Goal: Task Accomplishment & Management: Manage account settings

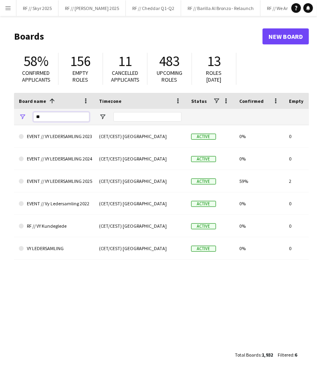
click at [55, 114] on input "**" at bounding box center [61, 117] width 56 height 10
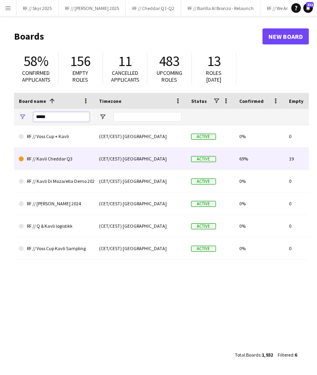
type input "*****"
click at [58, 165] on link "RF // Kavli Cheddar Q3" at bounding box center [54, 159] width 71 height 22
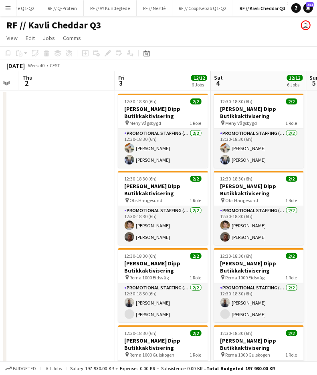
scroll to position [0, 367]
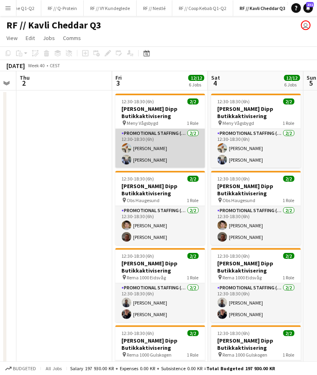
click at [150, 148] on app-card-role "Promotional Staffing (Promotional Staff) [DATE] 12:30-18:30 (6h) [PERSON_NAME] …" at bounding box center [160, 148] width 90 height 39
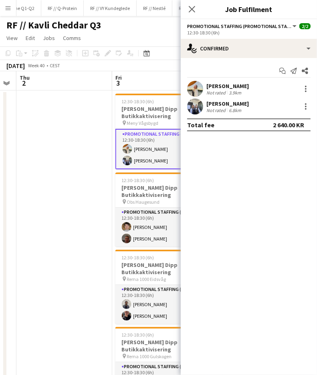
click at [219, 89] on div "[PERSON_NAME]" at bounding box center [227, 86] width 42 height 7
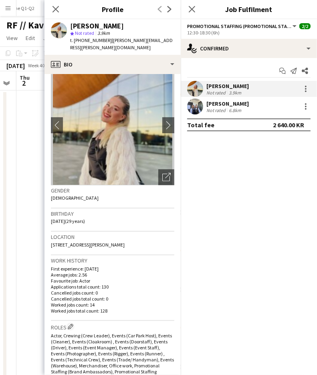
scroll to position [0, 0]
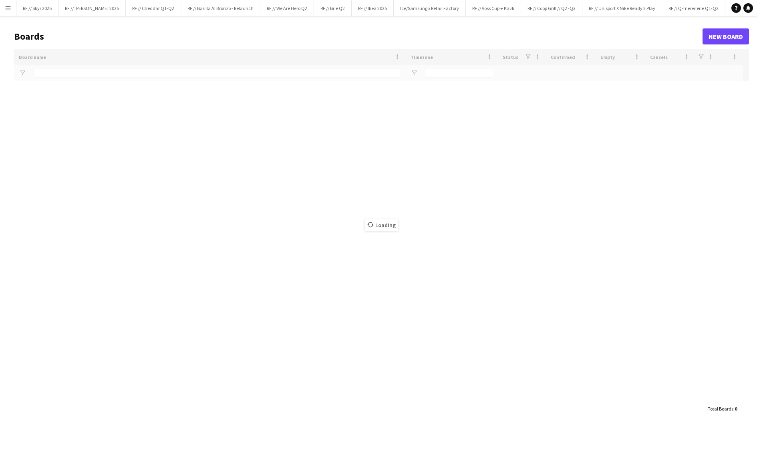
type input "*****"
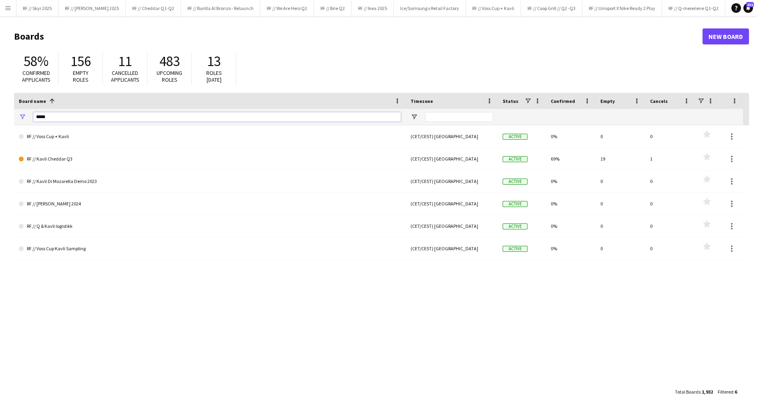
click at [74, 118] on input "*****" at bounding box center [217, 117] width 368 height 10
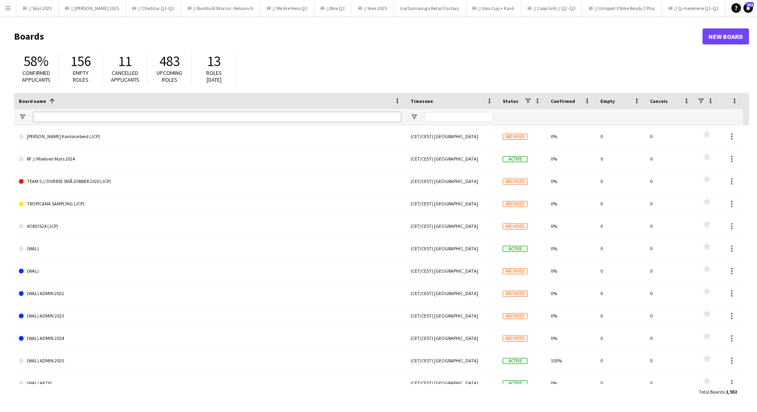
click at [75, 117] on input "Board name Filter Input" at bounding box center [217, 117] width 368 height 10
click at [90, 118] on input "Board name Filter Input" at bounding box center [217, 117] width 368 height 10
click at [316, 8] on button "RF // Warner Bros Event Close" at bounding box center [710, 8] width 60 height 16
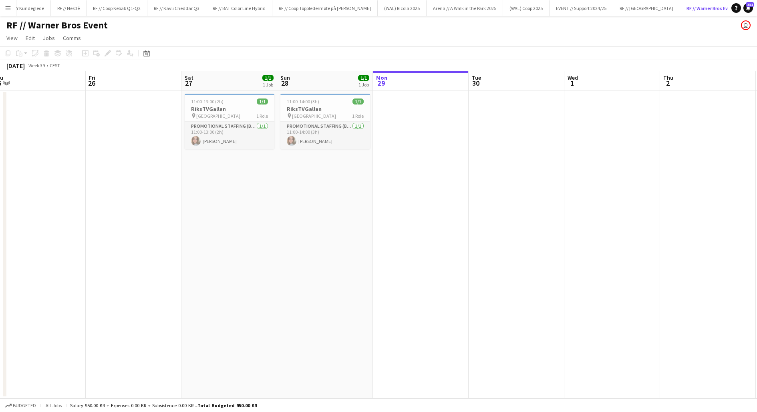
scroll to position [0, 189]
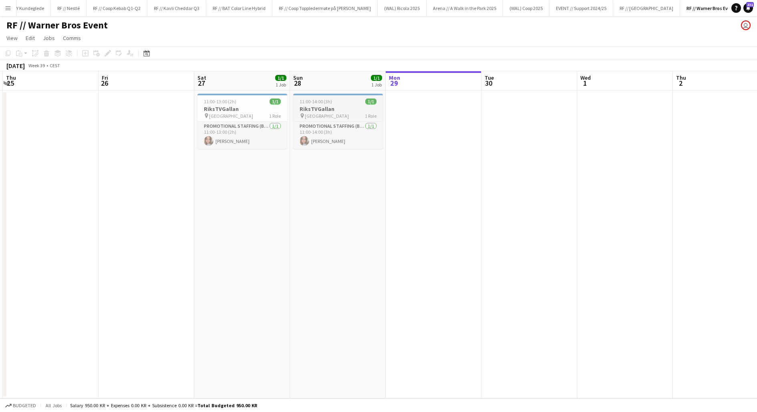
click at [316, 115] on span "[GEOGRAPHIC_DATA]" at bounding box center [327, 116] width 44 height 6
click at [237, 168] on app-date-cell "11:00-13:00 (2h) 1/1 RiksTVGallan pin Fredrikstad Quality Resort 1 Role Promoti…" at bounding box center [242, 245] width 96 height 308
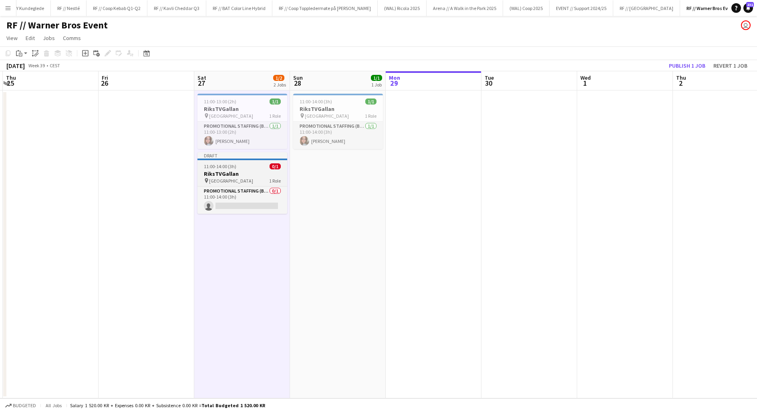
click at [212, 172] on h3 "RiksTVGallan" at bounding box center [242, 173] width 90 height 7
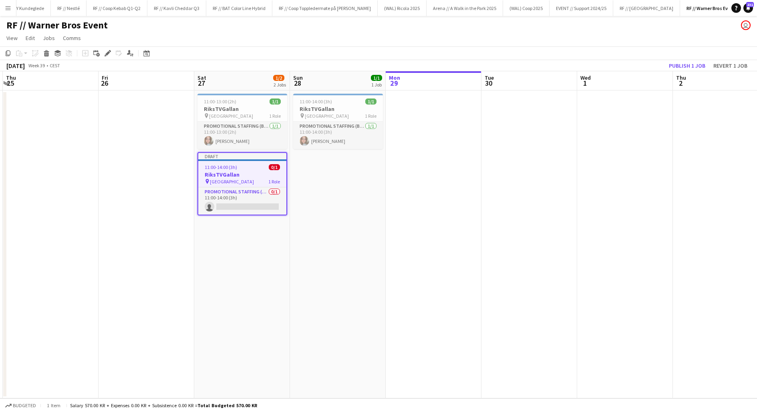
click at [148, 179] on app-date-cell at bounding box center [147, 245] width 96 height 308
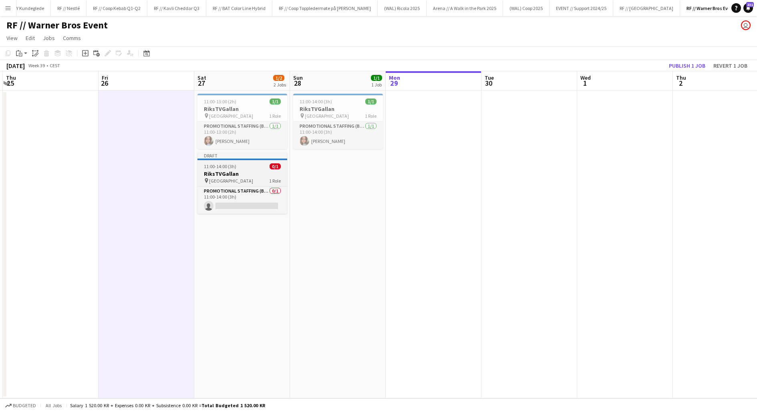
click at [205, 172] on h3 "RiksTVGallan" at bounding box center [242, 173] width 90 height 7
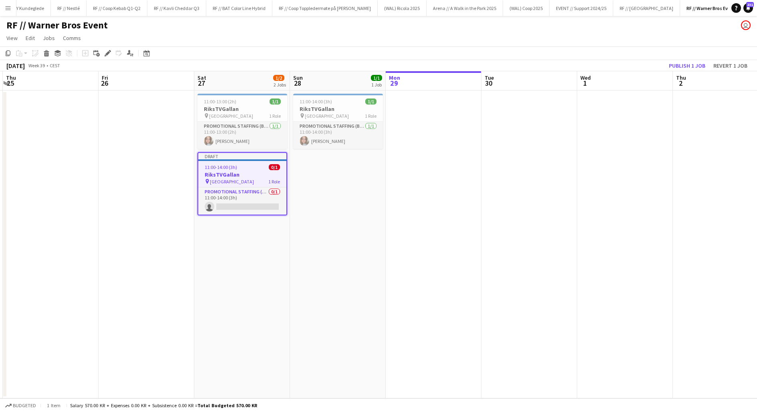
click at [162, 143] on app-date-cell at bounding box center [147, 245] width 96 height 308
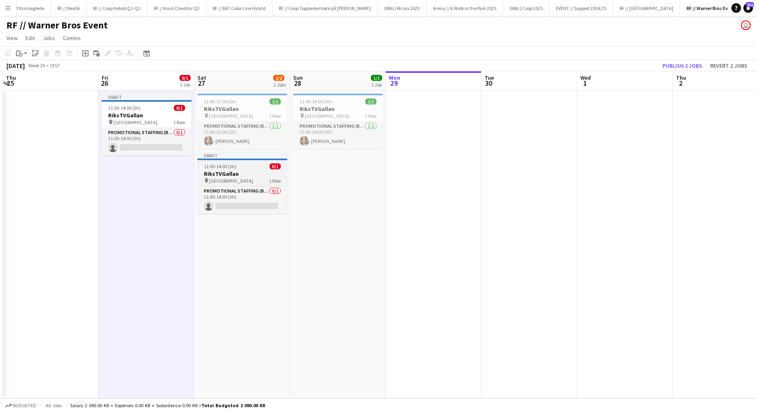
click at [222, 168] on span "11:00-14:00 (3h)" at bounding box center [220, 166] width 32 height 6
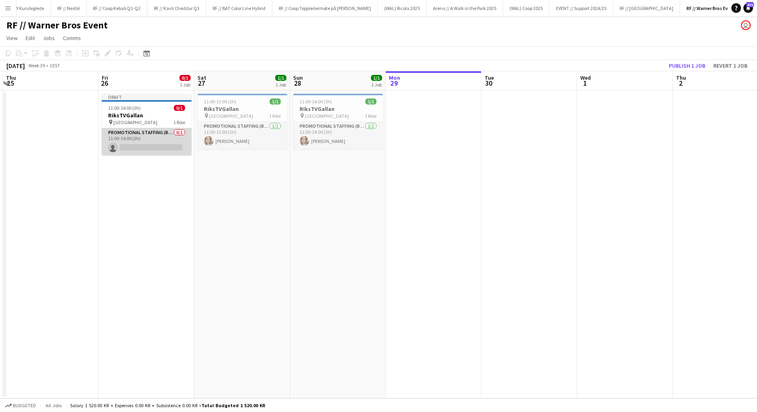
click at [143, 145] on app-card-role "Promotional Staffing (Brand Ambassadors) 0/1 11:00-14:00 (3h) single-neutral-ac…" at bounding box center [147, 141] width 90 height 27
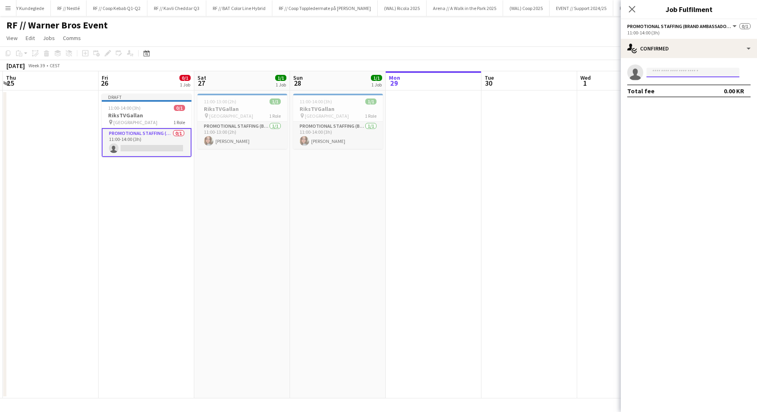
click at [316, 70] on input at bounding box center [693, 73] width 93 height 10
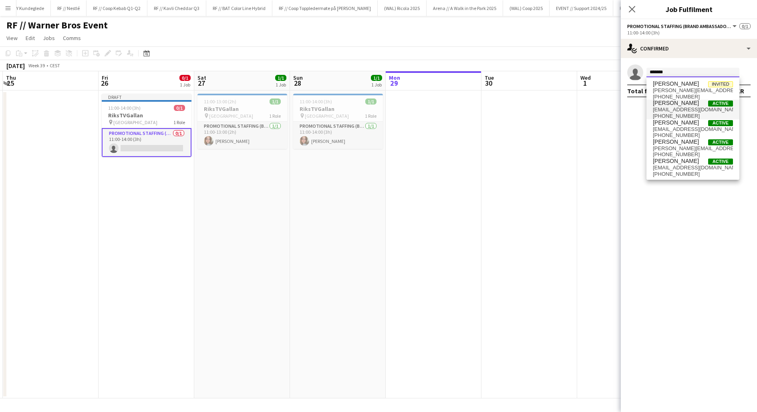
type input "*******"
click at [316, 104] on span "[PERSON_NAME]" at bounding box center [676, 103] width 46 height 7
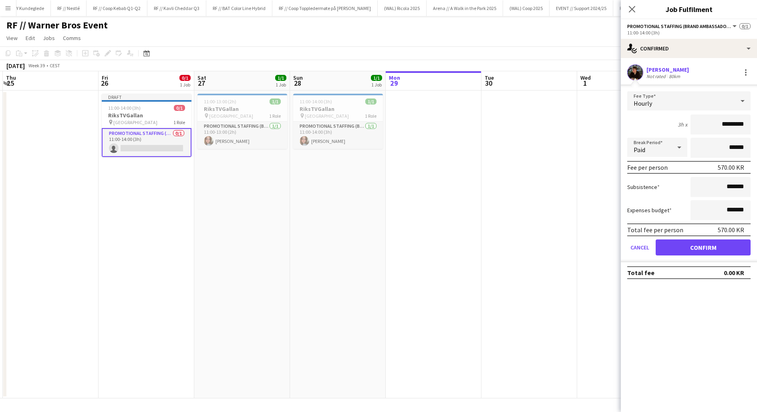
drag, startPoint x: 727, startPoint y: 124, endPoint x: 716, endPoint y: 123, distance: 10.8
click at [316, 124] on input "*********" at bounding box center [721, 125] width 60 height 20
type input "*********"
click at [316, 247] on button "Confirm" at bounding box center [703, 248] width 95 height 16
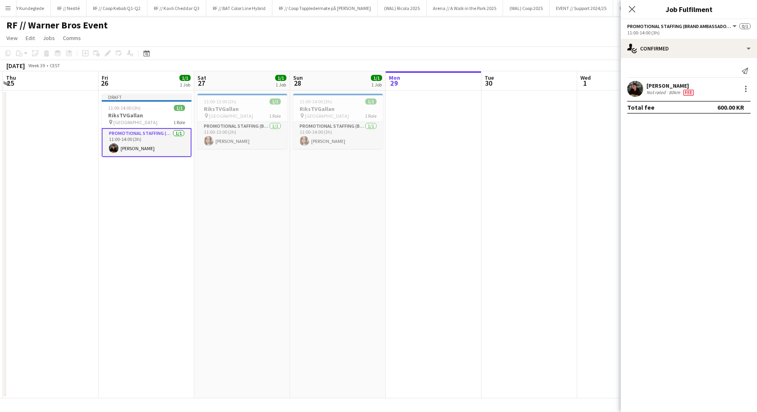
click at [159, 185] on app-date-cell "Draft 11:00-14:00 (3h) 1/1 RiksTVGallan pin Fredrikstad Quality Resort 1 Role P…" at bounding box center [147, 245] width 96 height 308
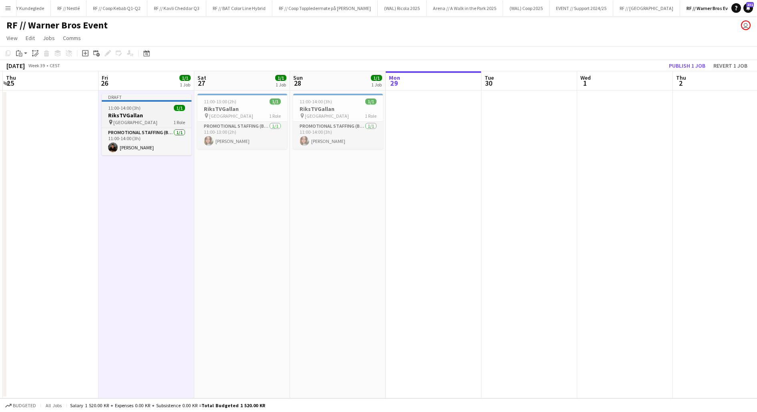
click at [125, 118] on h3 "RiksTVGallan" at bounding box center [147, 115] width 90 height 7
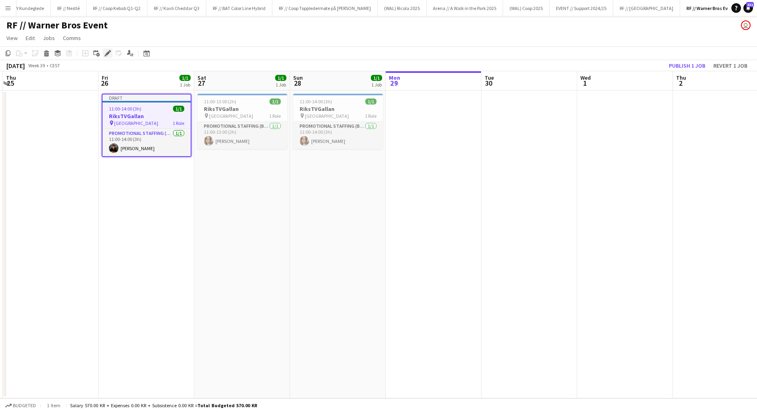
click at [105, 54] on icon at bounding box center [107, 53] width 4 height 4
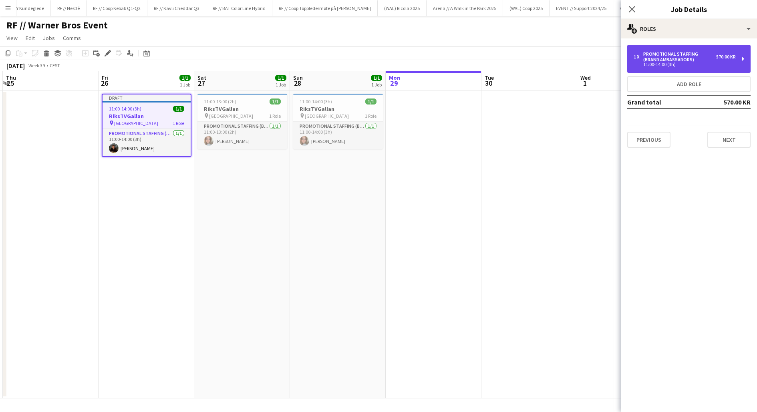
click at [316, 60] on div "Promotional Staffing (Brand Ambassadors)" at bounding box center [679, 56] width 73 height 11
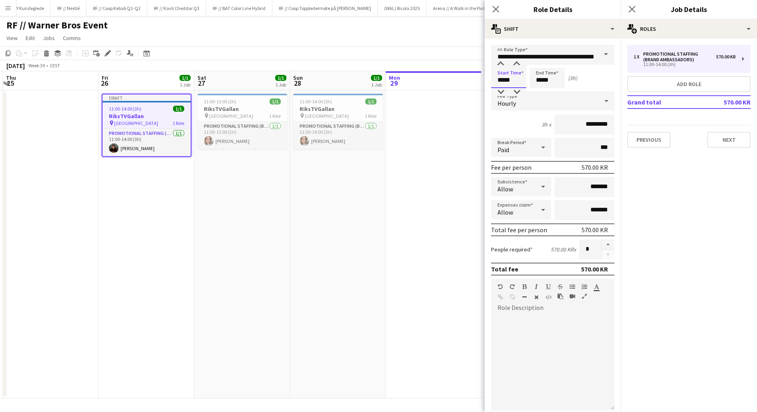
click at [316, 81] on input "*****" at bounding box center [508, 78] width 35 height 20
click at [316, 66] on div at bounding box center [501, 64] width 16 height 8
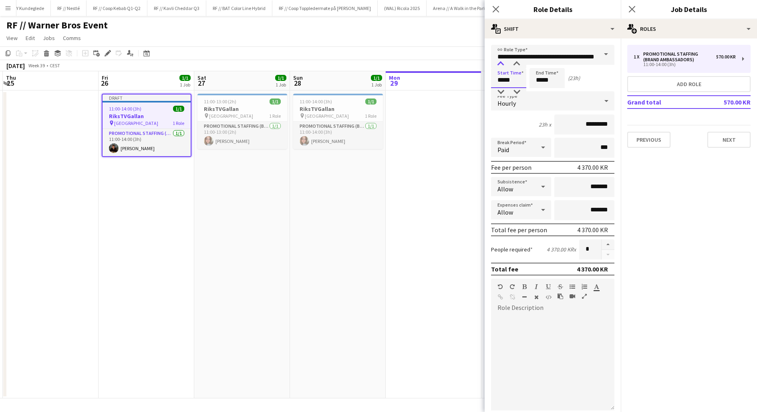
click at [316, 66] on div at bounding box center [501, 64] width 16 height 8
click at [316, 91] on div at bounding box center [501, 92] width 16 height 8
click at [316, 65] on div at bounding box center [517, 64] width 16 height 8
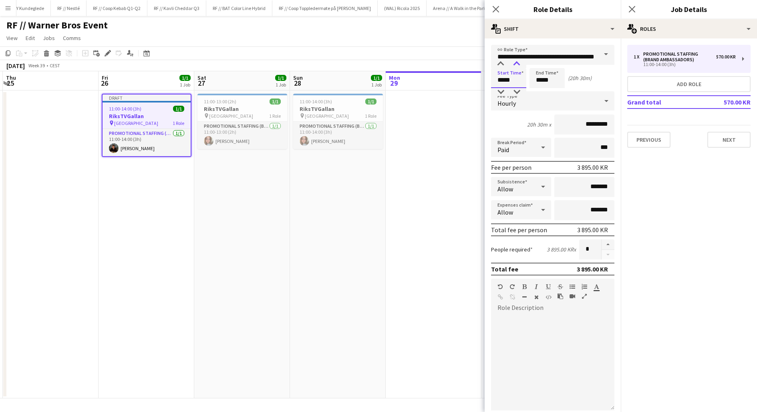
click at [316, 65] on div at bounding box center [517, 64] width 16 height 8
click at [316, 90] on div at bounding box center [517, 92] width 16 height 8
type input "*****"
click at [316, 90] on div at bounding box center [517, 92] width 16 height 8
click at [316, 81] on input "*****" at bounding box center [547, 78] width 35 height 20
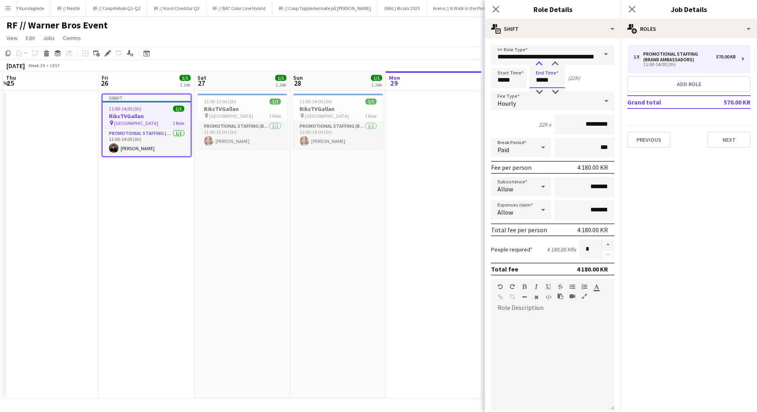
click at [316, 64] on div at bounding box center [539, 64] width 16 height 8
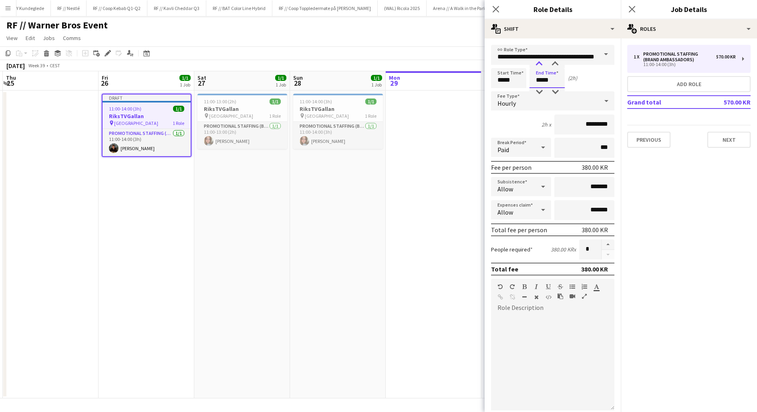
type input "*****"
click at [316, 64] on div at bounding box center [539, 64] width 16 height 8
click at [316, 86] on div "Start Time ***** End Time ***** (3h)" at bounding box center [552, 78] width 123 height 20
click at [316, 152] on app-date-cell at bounding box center [434, 245] width 96 height 308
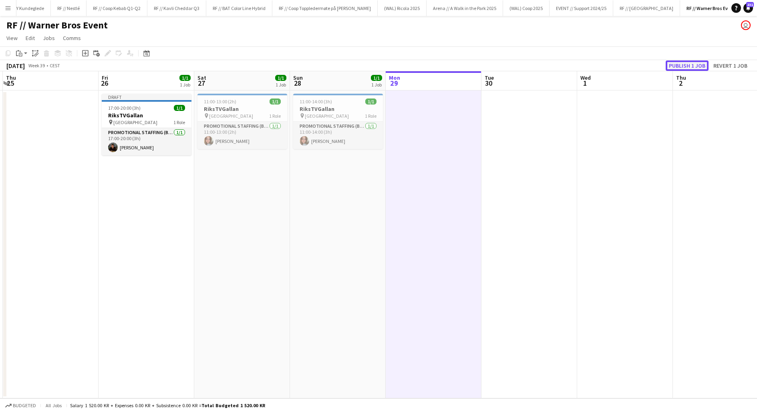
click at [316, 66] on button "Publish 1 job" at bounding box center [687, 65] width 43 height 10
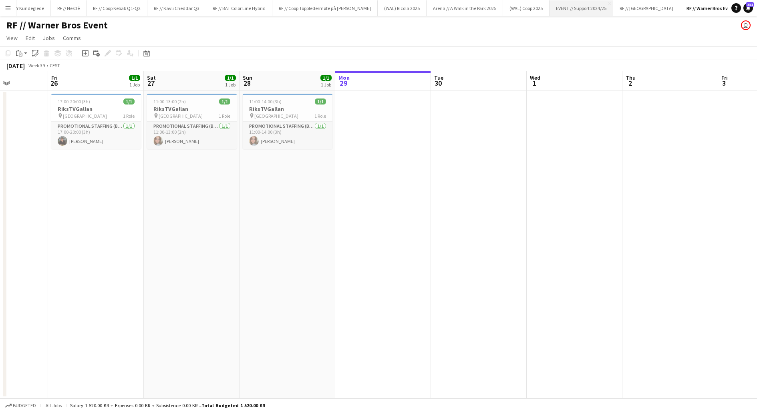
scroll to position [0, 771]
click at [158, 6] on button "RF // Kavli Cheddar Q3 Close" at bounding box center [175, 8] width 59 height 16
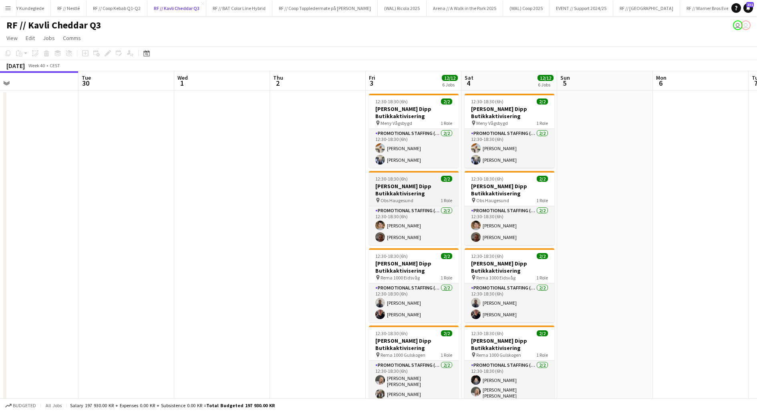
scroll to position [0, 320]
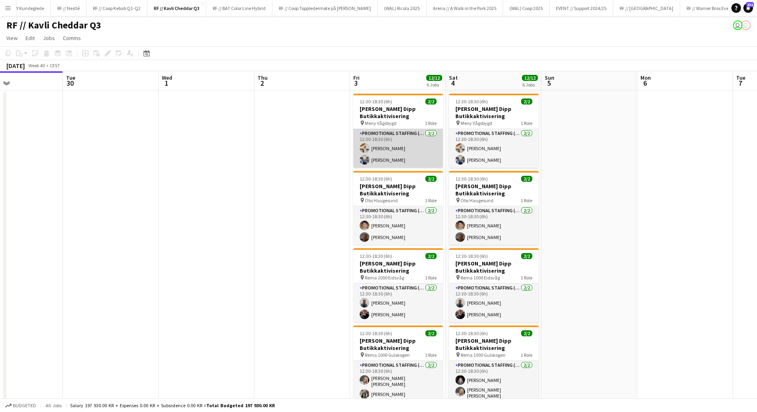
click at [316, 153] on app-card-role "Promotional Staffing (Promotional Staff) [DATE] 12:30-18:30 (6h) [PERSON_NAME] …" at bounding box center [398, 148] width 90 height 39
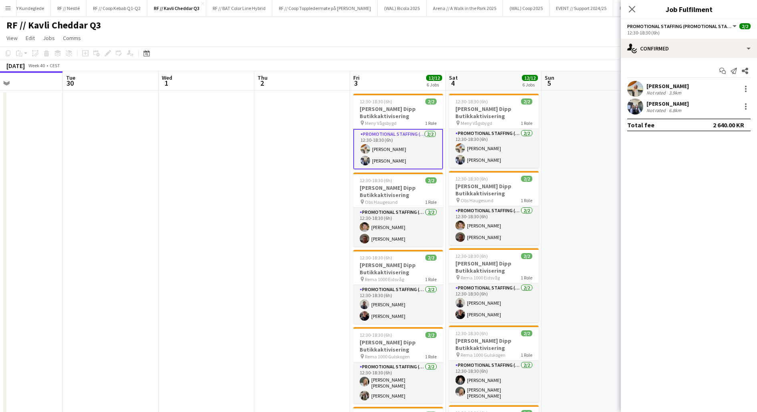
click at [316, 108] on div "Not rated" at bounding box center [657, 110] width 21 height 6
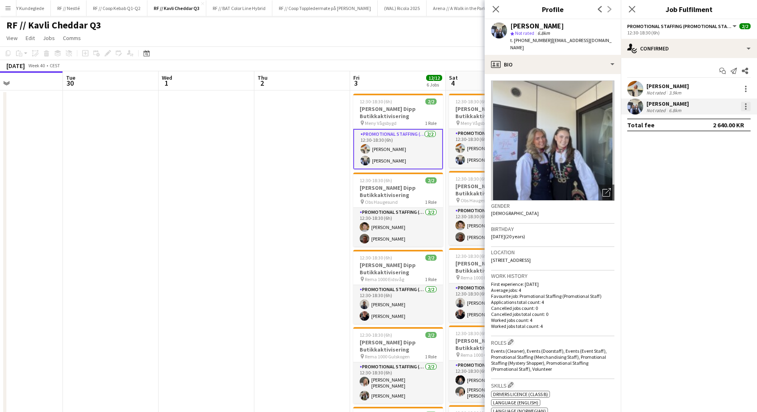
click at [316, 106] on div at bounding box center [746, 107] width 2 height 2
click at [316, 196] on span "Remove" at bounding box center [707, 198] width 24 height 7
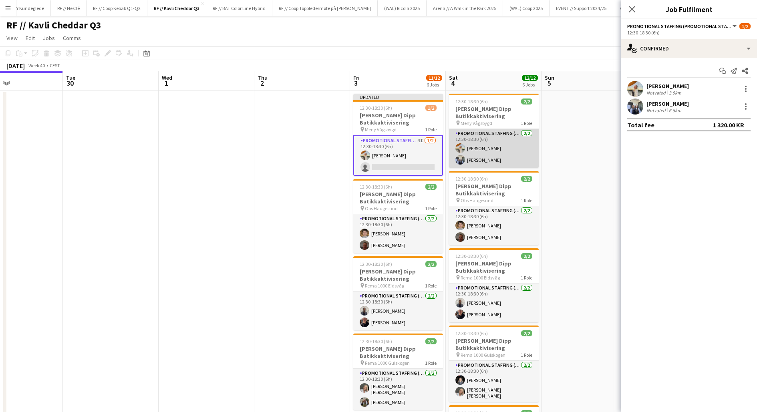
click at [316, 159] on app-user-avatar at bounding box center [460, 160] width 10 height 10
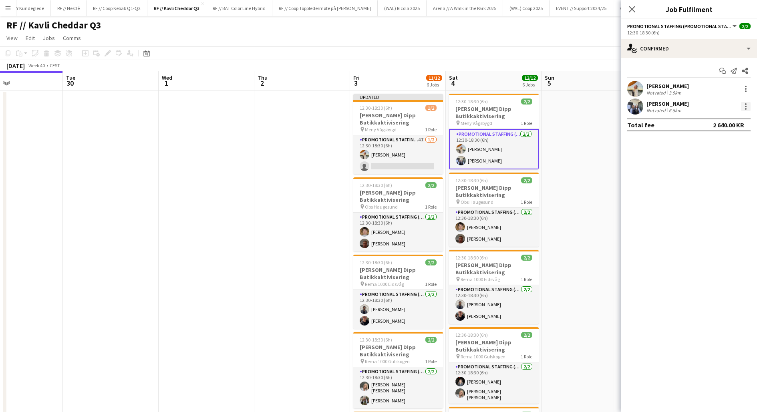
click at [316, 106] on div at bounding box center [746, 107] width 2 height 2
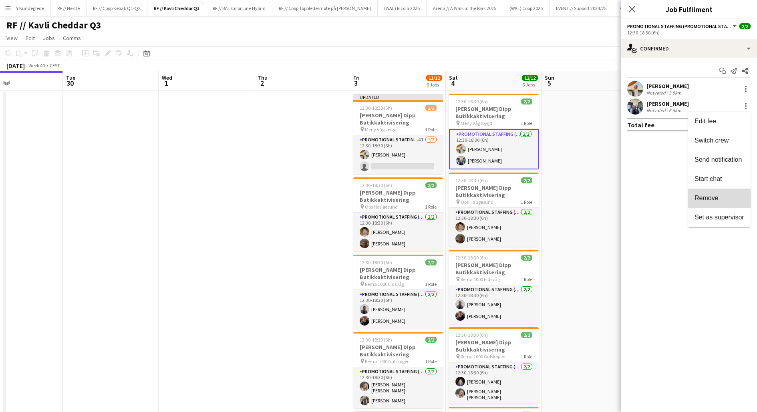
click at [316, 193] on button "Remove" at bounding box center [719, 198] width 62 height 19
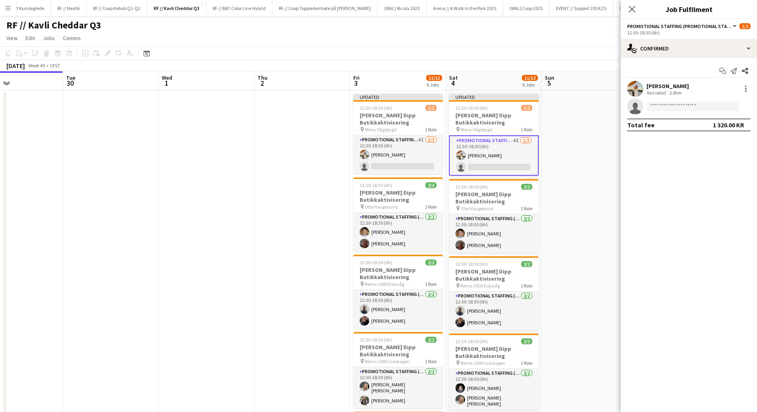
click at [316, 180] on app-date-cell at bounding box center [590, 336] width 96 height 490
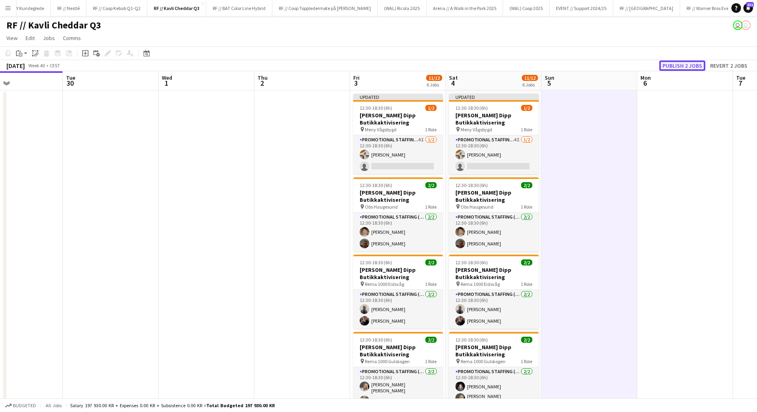
click at [316, 66] on button "Publish 2 jobs" at bounding box center [682, 65] width 46 height 10
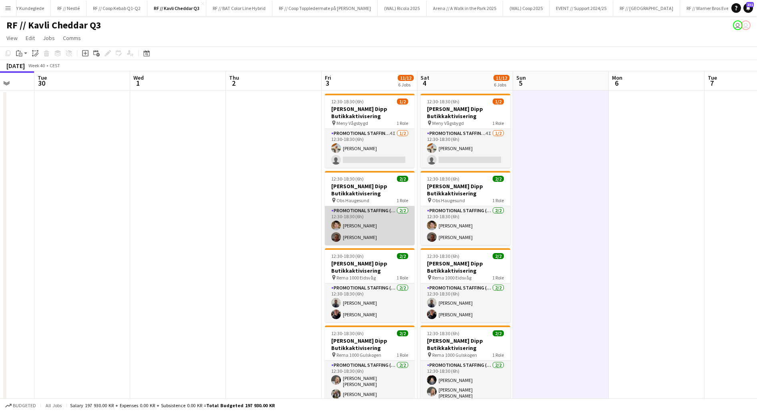
scroll to position [0, 266]
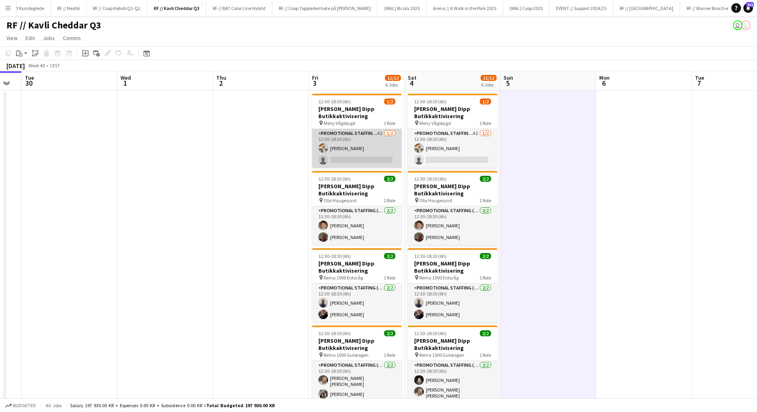
click at [316, 151] on app-card-role "Promotional Staffing (Promotional Staff) 4I [DATE] 12:30-18:30 (6h) [PERSON_NAM…" at bounding box center [357, 148] width 90 height 39
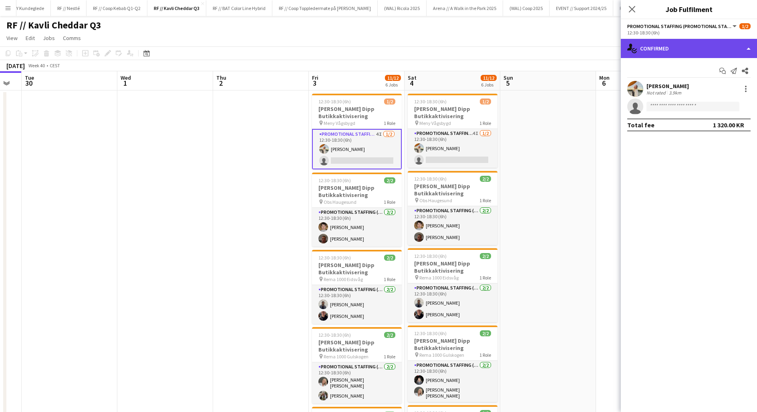
click at [316, 49] on div "single-neutral-actions-check-2 Confirmed" at bounding box center [689, 48] width 136 height 19
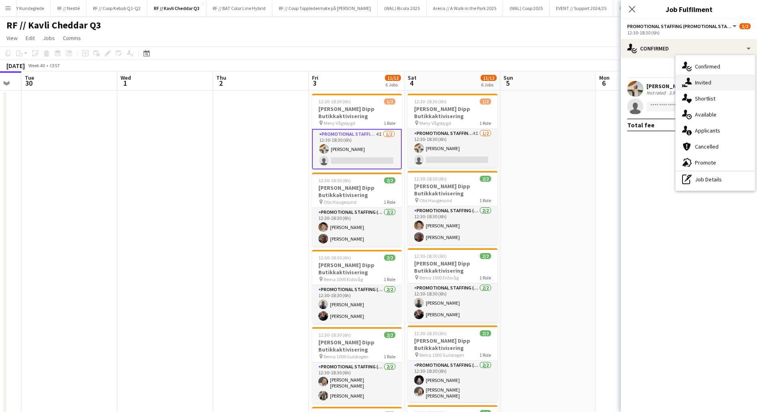
click at [316, 80] on span "Invited" at bounding box center [703, 82] width 16 height 7
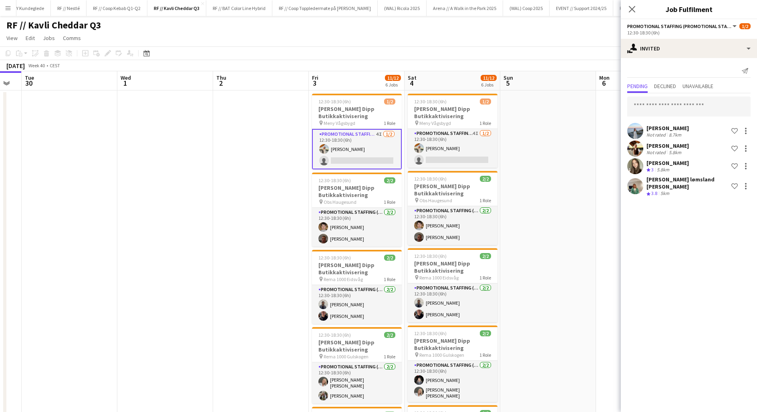
click at [316, 161] on div "[PERSON_NAME]" at bounding box center [668, 162] width 42 height 7
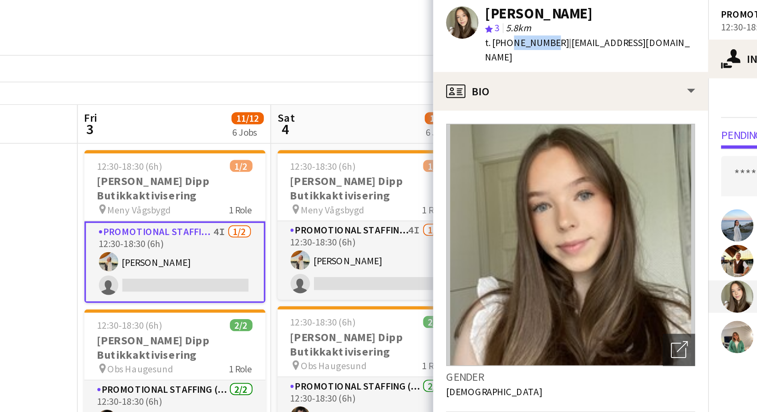
drag, startPoint x: 540, startPoint y: 40, endPoint x: 522, endPoint y: 41, distance: 18.4
click at [316, 41] on span "t. [PHONE_NUMBER]" at bounding box center [531, 40] width 42 height 6
copy span "41762687"
